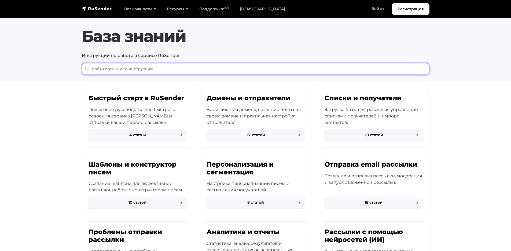
click at [203, 70] on input "When autocomplete results are available use up and down arrows to review and en…" at bounding box center [256, 69] width 348 height 12
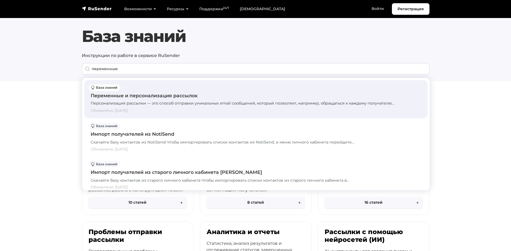
click at [147, 98] on div "Переменные и персонализация рассылок" at bounding box center [256, 95] width 331 height 7
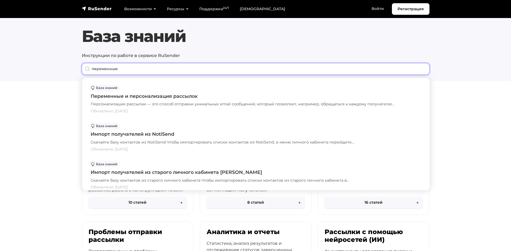
click at [128, 69] on input "переменные" at bounding box center [256, 69] width 348 height 12
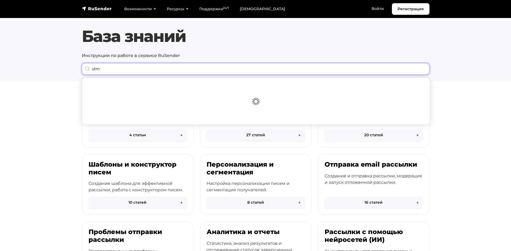
type input "utm"
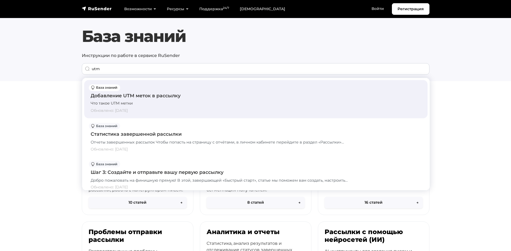
click at [142, 98] on div "Добавление UTM меток в рассылку" at bounding box center [256, 95] width 331 height 7
